Goal: Information Seeking & Learning: Check status

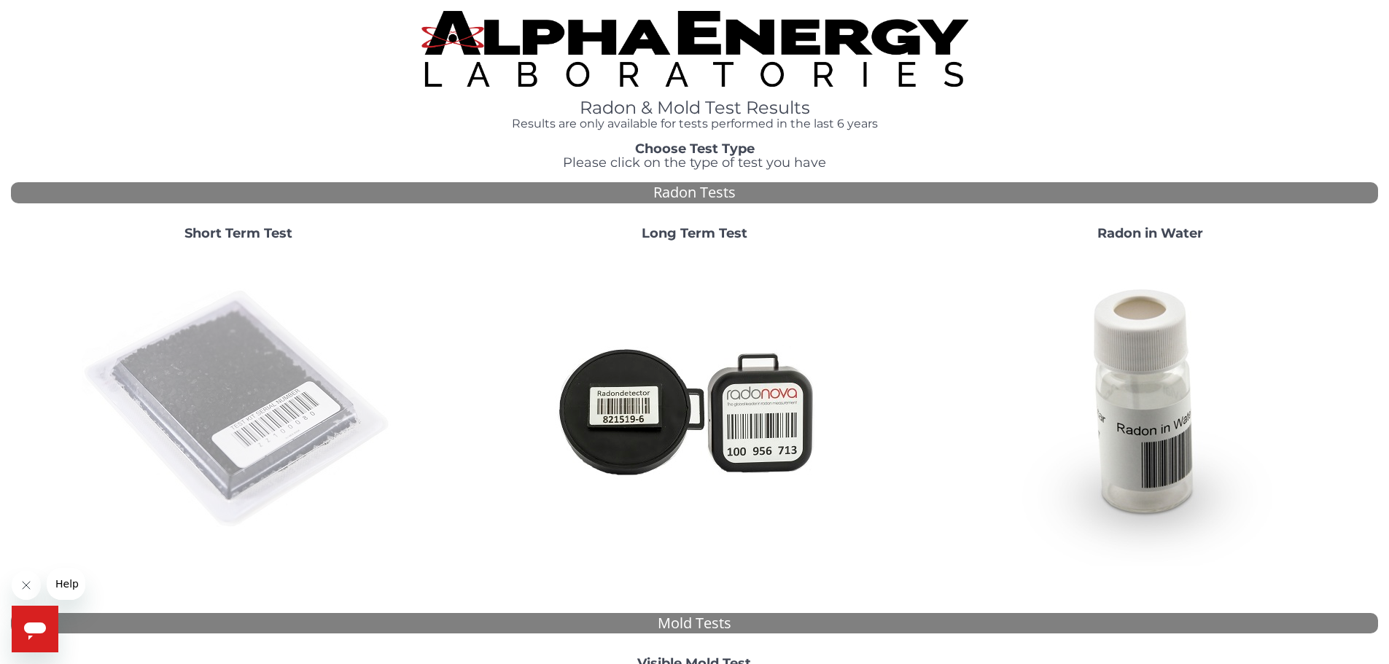
click at [244, 385] on img at bounding box center [239, 410] width 314 height 314
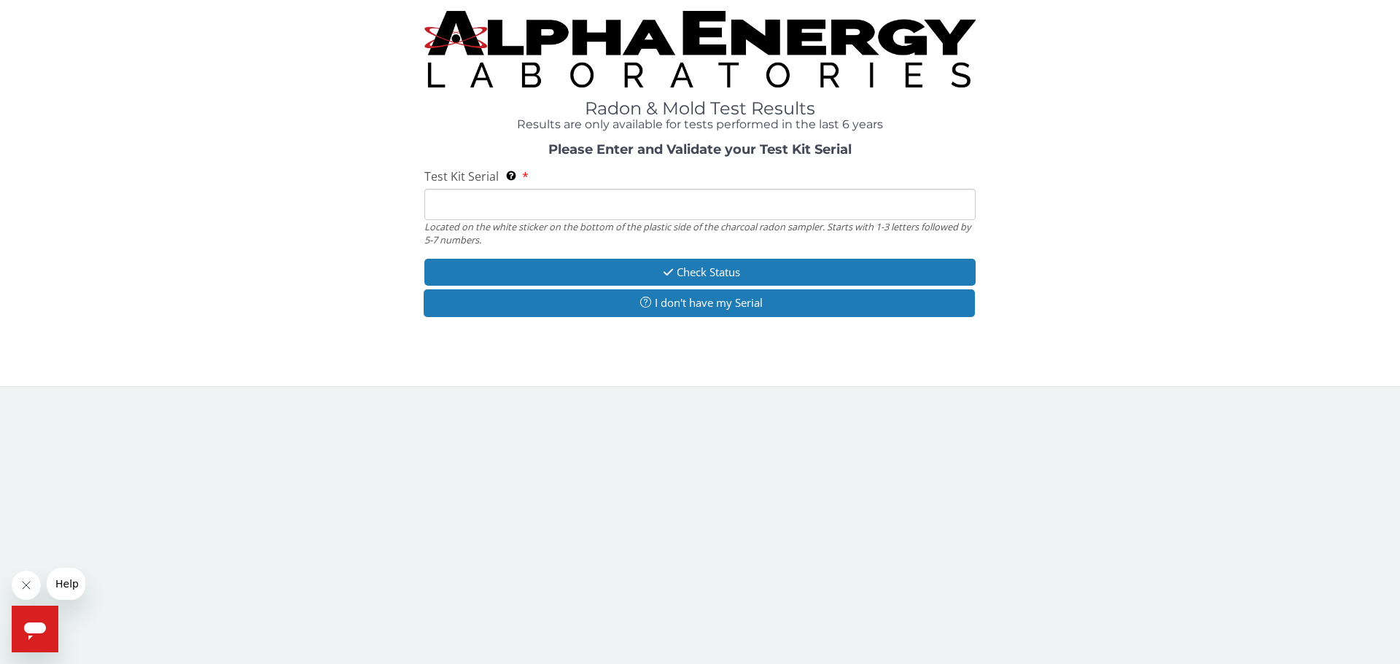
drag, startPoint x: 465, startPoint y: 195, endPoint x: 476, endPoint y: 195, distance: 11.7
click at [465, 195] on input "Test Kit Serial Located on the white sticker on the bottom of the plastic side …" at bounding box center [699, 204] width 551 height 31
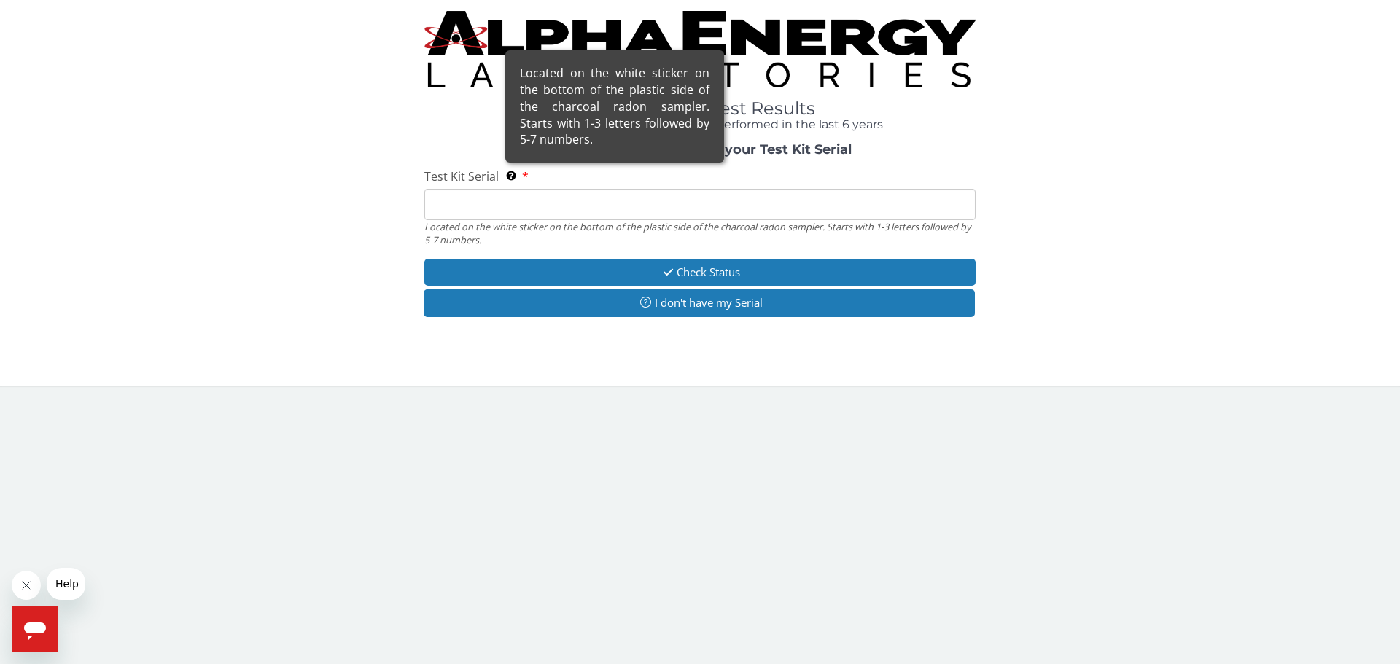
paste input "RK163824"
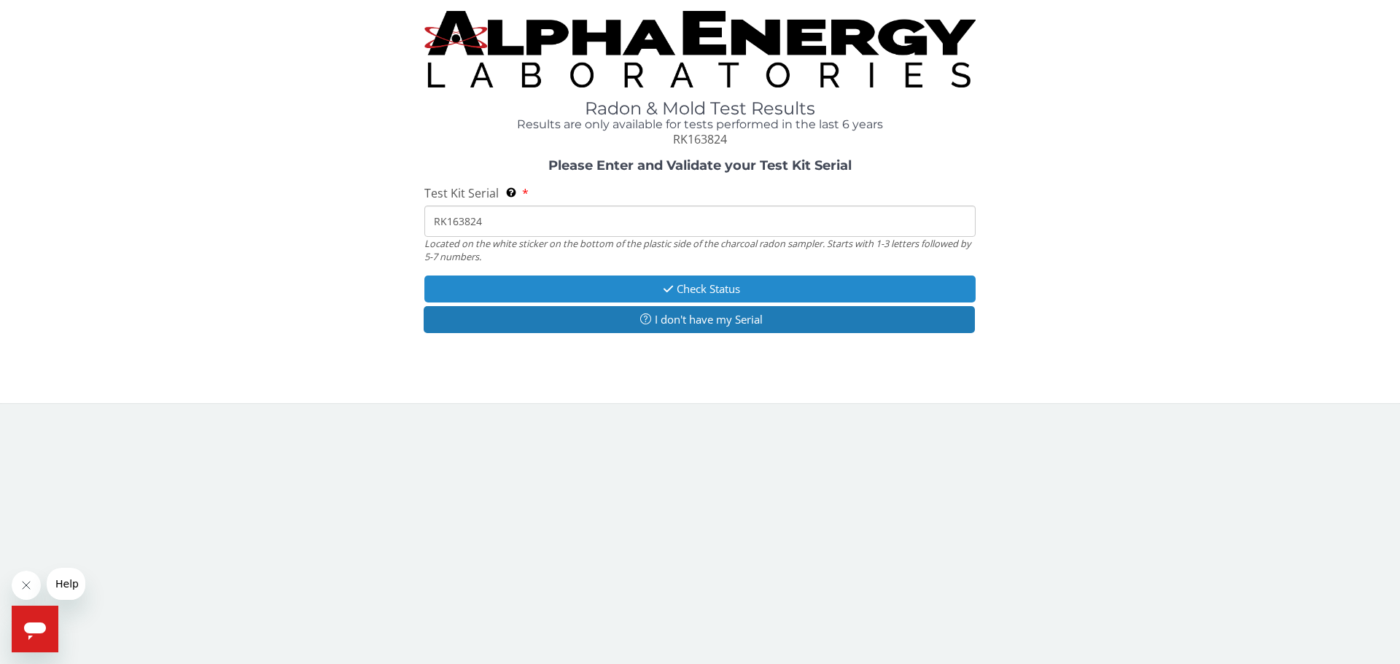
type input "RK163824"
click at [707, 290] on button "Check Status" at bounding box center [699, 289] width 551 height 27
